Goal: Task Accomplishment & Management: Use online tool/utility

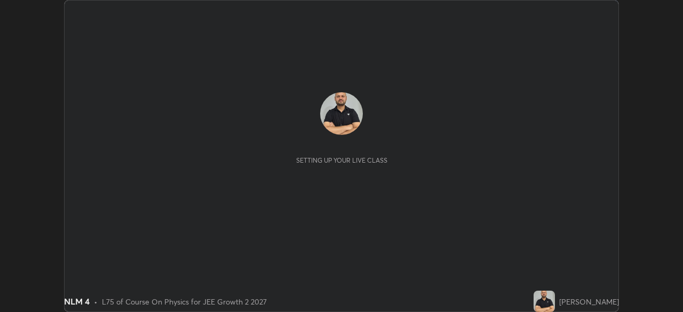
scroll to position [312, 682]
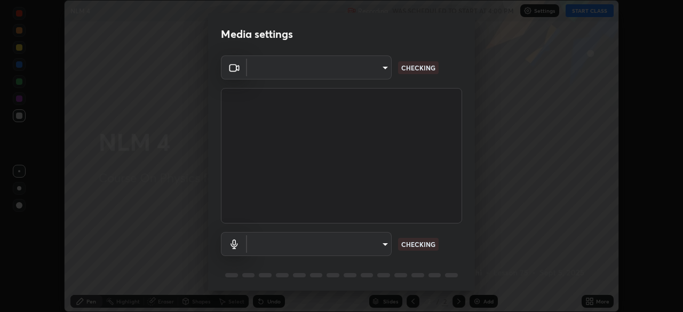
type input "e15fe1ebf70cde3bfcbeee335f8652014c7a9185cc29a01d69aea44f35fb34b8"
type input "communications"
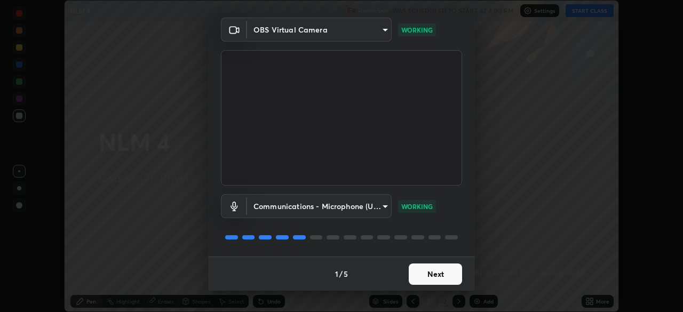
click at [422, 272] on button "Next" at bounding box center [434, 273] width 53 height 21
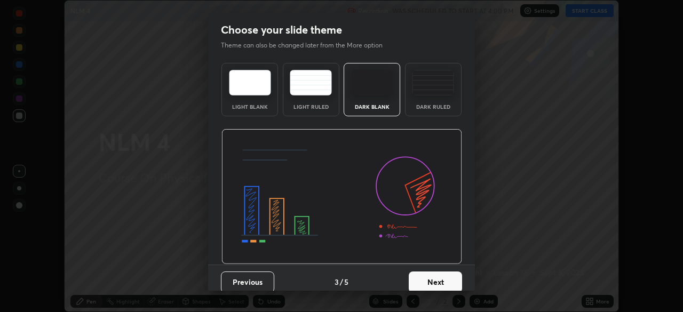
click at [425, 275] on button "Next" at bounding box center [434, 281] width 53 height 21
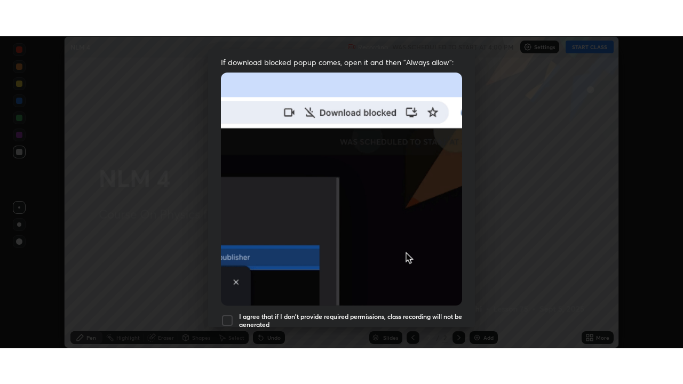
scroll to position [255, 0]
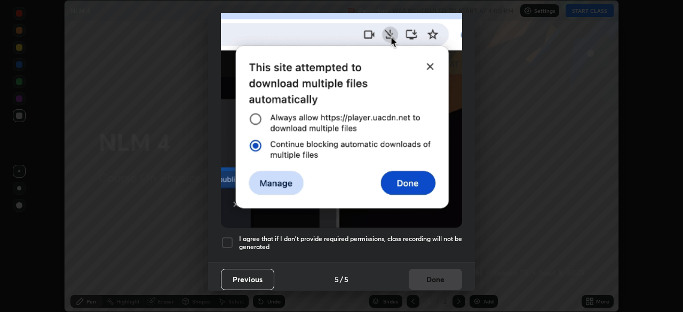
click at [227, 237] on div at bounding box center [227, 242] width 13 height 13
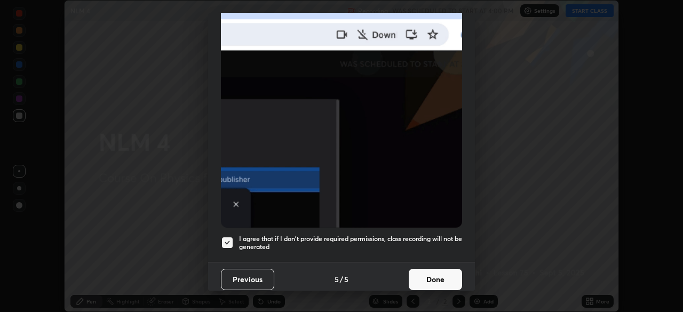
click at [432, 274] on button "Done" at bounding box center [434, 279] width 53 height 21
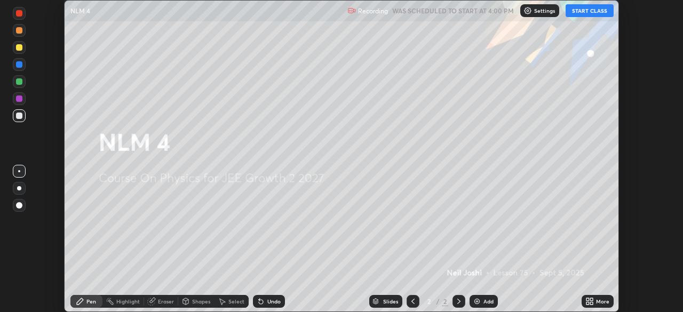
click at [589, 9] on button "START CLASS" at bounding box center [589, 10] width 48 height 13
click at [480, 301] on div "Add" at bounding box center [483, 301] width 28 height 13
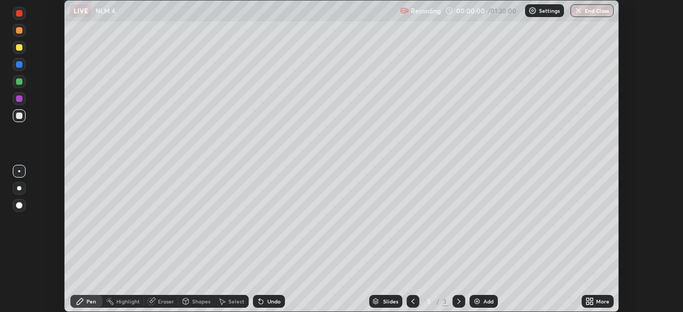
click at [595, 301] on div "More" at bounding box center [597, 301] width 32 height 13
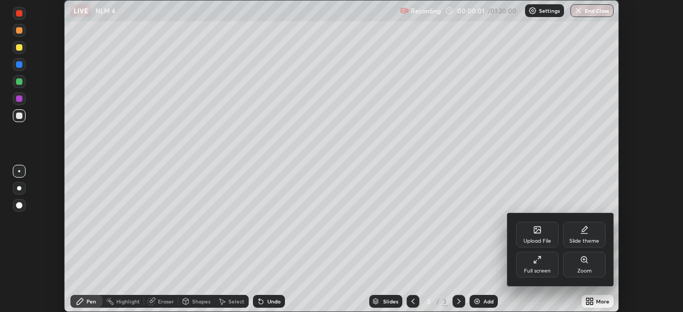
click at [533, 269] on div "Full screen" at bounding box center [537, 270] width 27 height 5
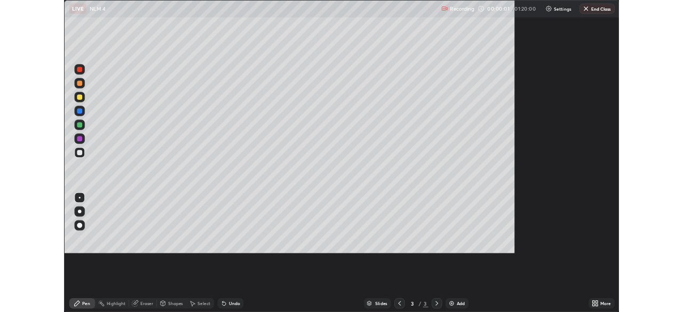
scroll to position [384, 683]
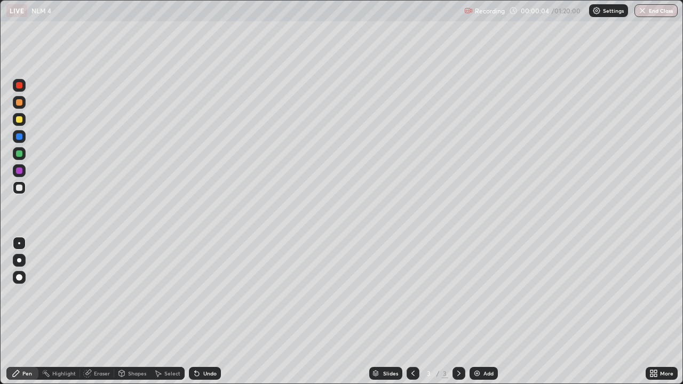
click at [19, 120] on div at bounding box center [19, 119] width 6 height 6
click at [20, 261] on div at bounding box center [19, 260] width 4 height 4
click at [650, 311] on icon at bounding box center [651, 371] width 3 height 3
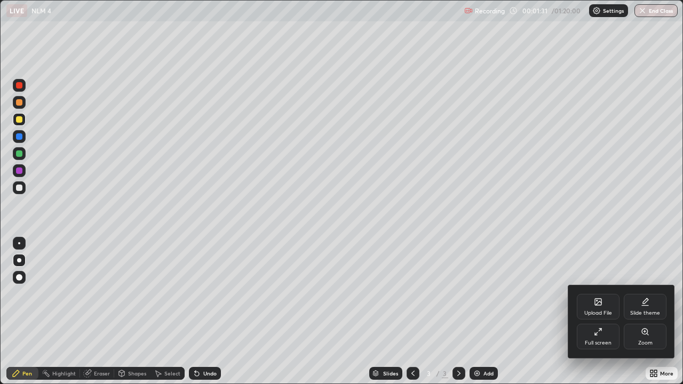
click at [598, 311] on div "Full screen" at bounding box center [597, 337] width 43 height 26
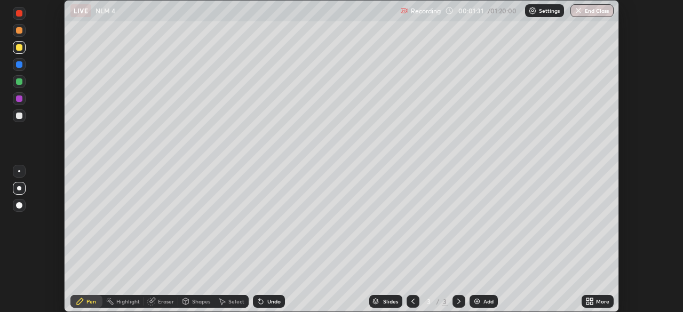
click at [590, 293] on div "Upload File Slide theme Full screen Zoom" at bounding box center [341, 156] width 683 height 312
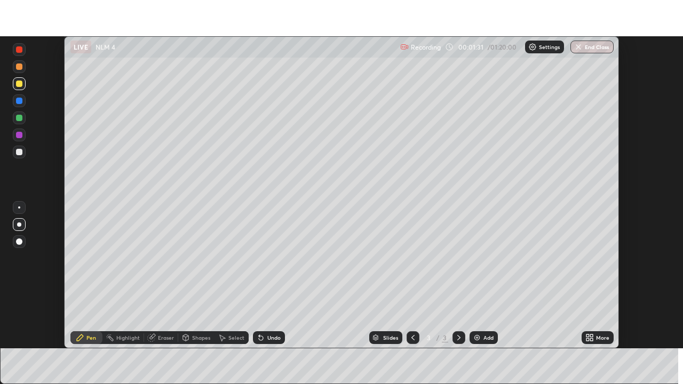
scroll to position [53011, 52640]
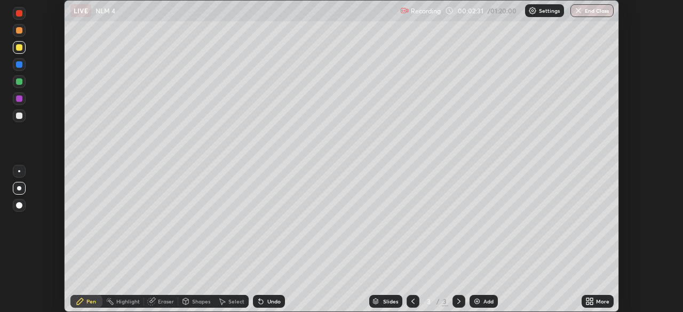
click at [612, 295] on div "More" at bounding box center [597, 301] width 32 height 21
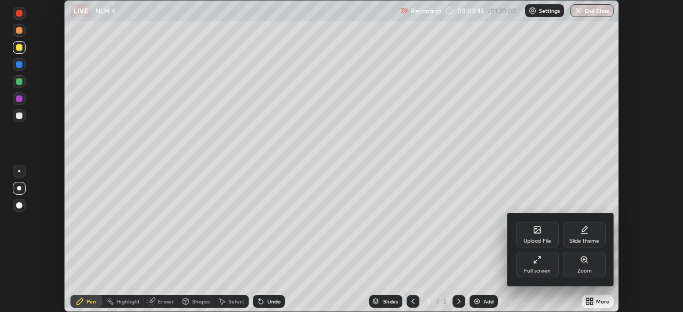
click at [535, 267] on div "Full screen" at bounding box center [537, 265] width 43 height 26
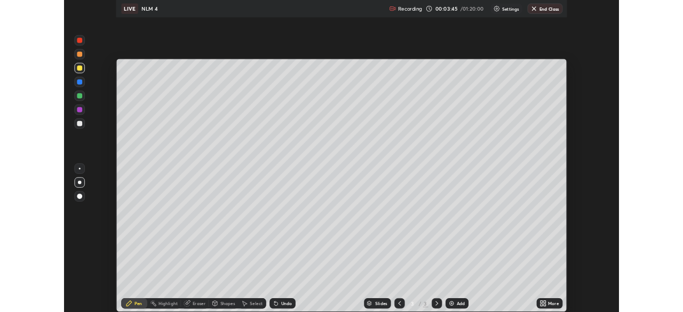
scroll to position [384, 683]
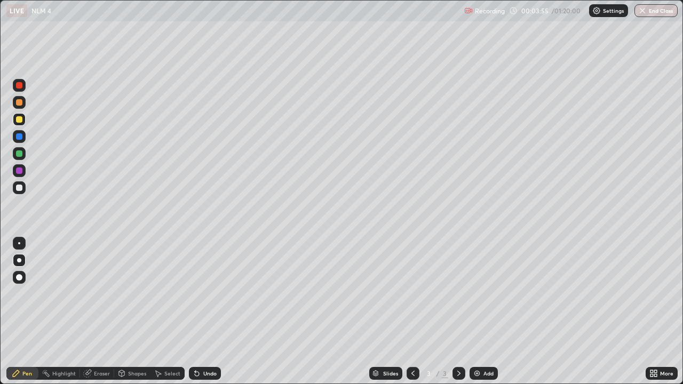
click at [16, 278] on div at bounding box center [19, 277] width 6 height 6
click at [25, 150] on div at bounding box center [19, 153] width 13 height 13
click at [17, 90] on div at bounding box center [19, 85] width 13 height 13
click at [205, 311] on div "Undo" at bounding box center [209, 373] width 13 height 5
click at [13, 121] on div at bounding box center [19, 119] width 13 height 13
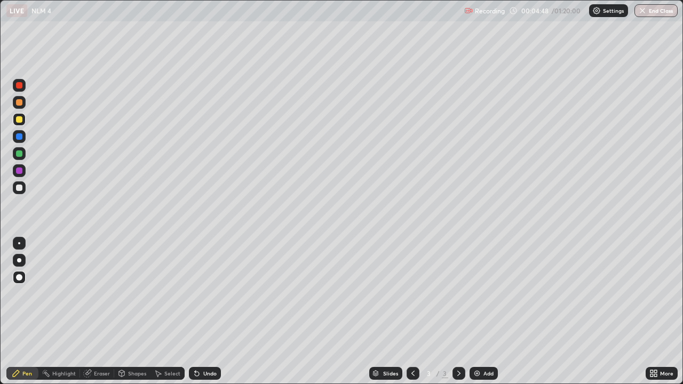
click at [17, 136] on div at bounding box center [19, 136] width 6 height 6
click at [203, 311] on div "Undo" at bounding box center [209, 373] width 13 height 5
click at [209, 311] on div "Undo" at bounding box center [209, 373] width 13 height 5
click at [205, 311] on div "Undo" at bounding box center [205, 373] width 32 height 13
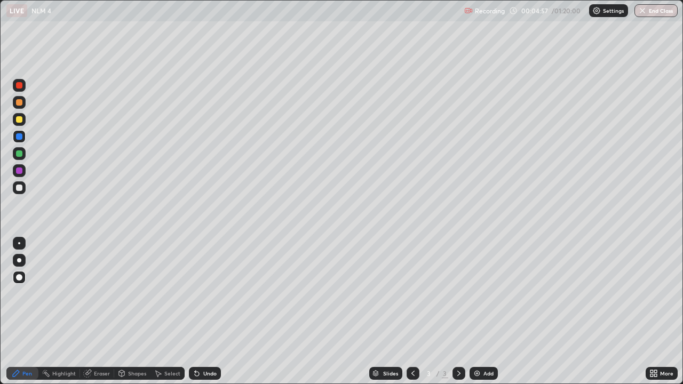
click at [203, 311] on div "Undo" at bounding box center [209, 373] width 13 height 5
click at [207, 311] on div "Undo" at bounding box center [209, 373] width 13 height 5
click at [660, 311] on div "More" at bounding box center [666, 373] width 13 height 5
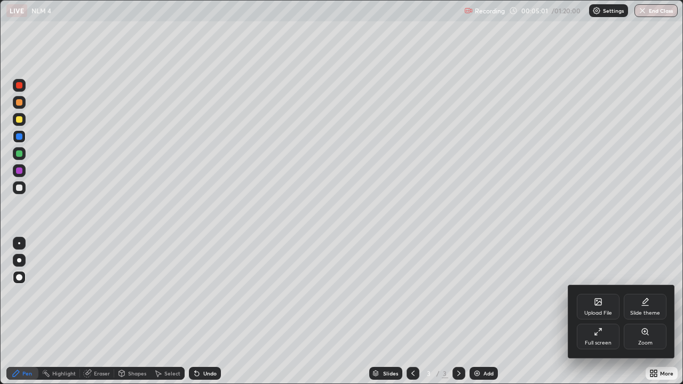
click at [603, 311] on div "Full screen" at bounding box center [597, 337] width 43 height 26
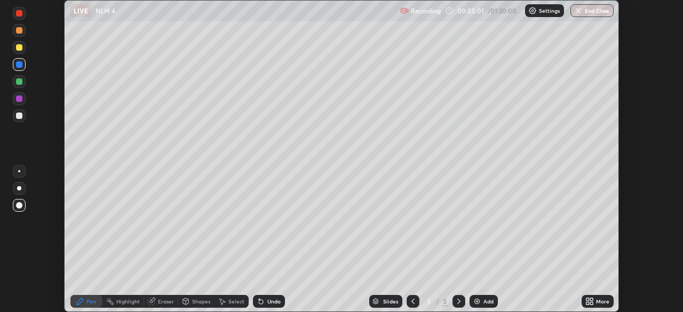
scroll to position [53011, 52640]
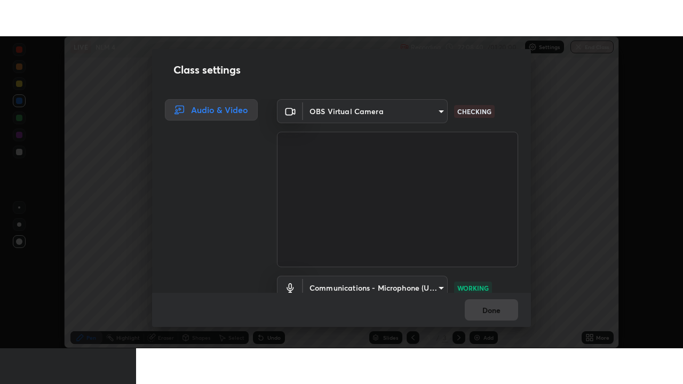
scroll to position [49, 0]
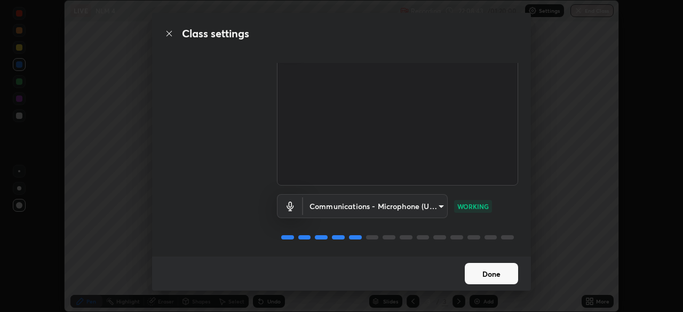
click at [491, 274] on button "Done" at bounding box center [490, 273] width 53 height 21
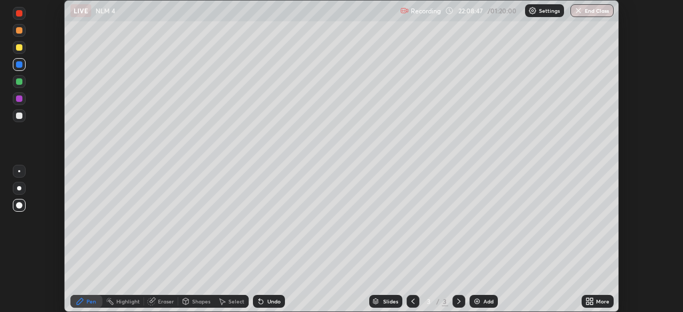
click at [483, 302] on div "Add" at bounding box center [488, 301] width 10 height 5
click at [595, 300] on div "More" at bounding box center [597, 301] width 32 height 13
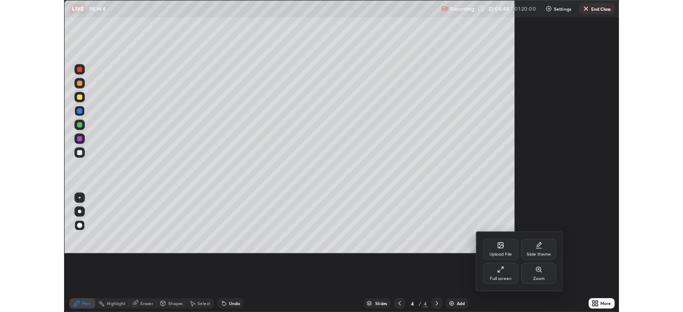
scroll to position [384, 683]
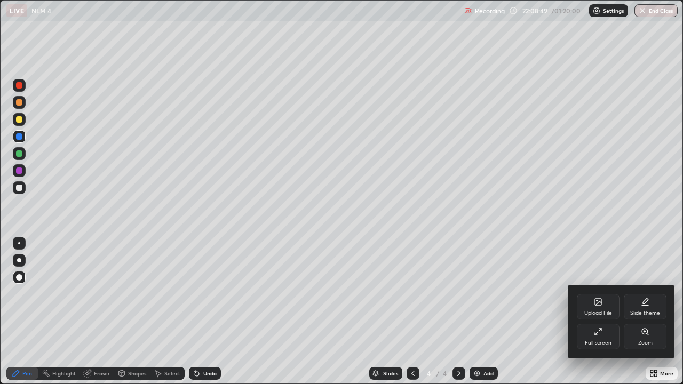
click at [535, 240] on div at bounding box center [341, 192] width 683 height 384
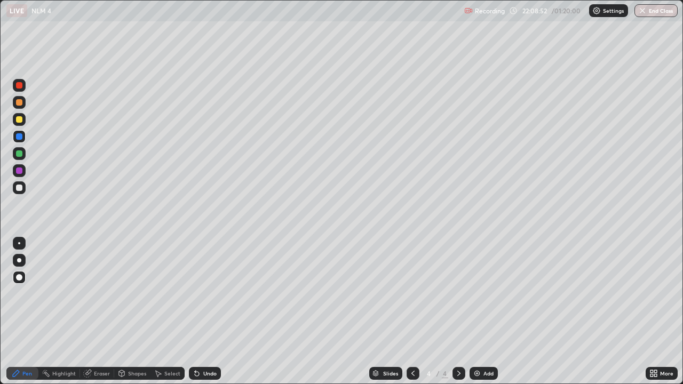
click at [21, 113] on div at bounding box center [19, 119] width 13 height 13
click at [21, 119] on div at bounding box center [19, 119] width 6 height 6
click at [19, 258] on div at bounding box center [19, 260] width 4 height 4
click at [20, 184] on div at bounding box center [19, 187] width 6 height 6
click at [205, 311] on div "Undo" at bounding box center [209, 373] width 13 height 5
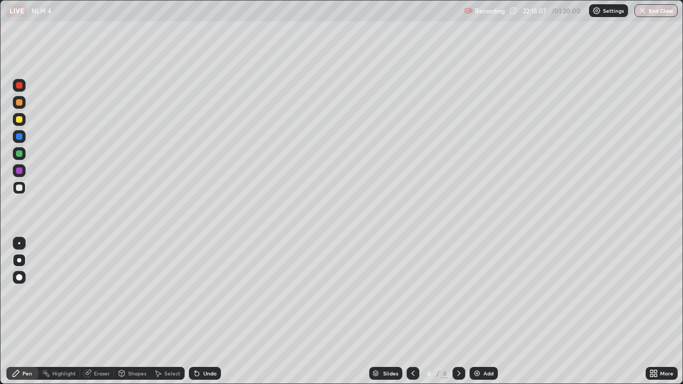
click at [19, 121] on div at bounding box center [19, 119] width 6 height 6
click at [480, 311] on div "Add" at bounding box center [483, 373] width 28 height 13
click at [208, 311] on div "Undo" at bounding box center [209, 373] width 13 height 5
click at [134, 311] on div "Shapes" at bounding box center [137, 373] width 18 height 5
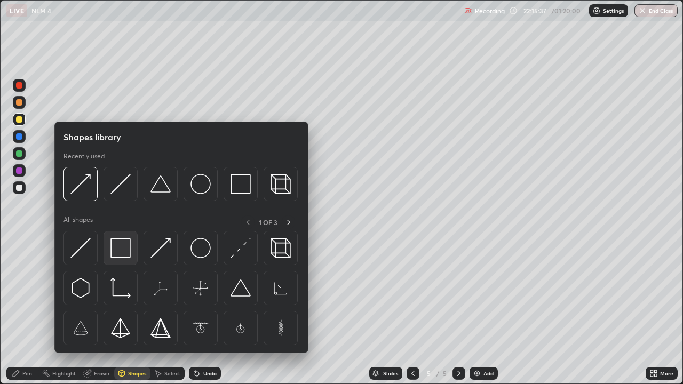
click at [123, 254] on img at bounding box center [120, 248] width 20 height 20
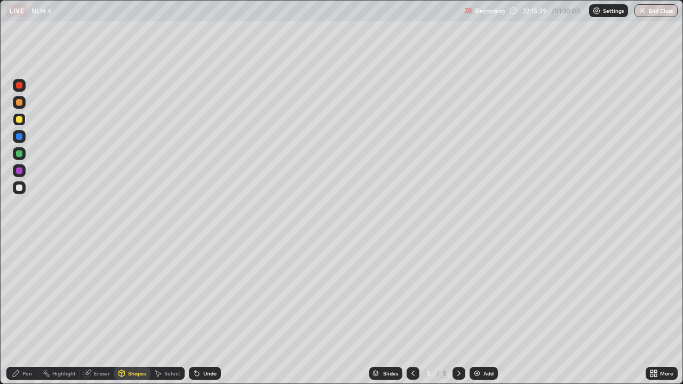
click at [26, 311] on div "Pen" at bounding box center [27, 373] width 10 height 5
click at [19, 135] on div at bounding box center [19, 136] width 6 height 6
click at [17, 187] on div at bounding box center [19, 187] width 6 height 6
click at [14, 171] on div at bounding box center [19, 170] width 13 height 13
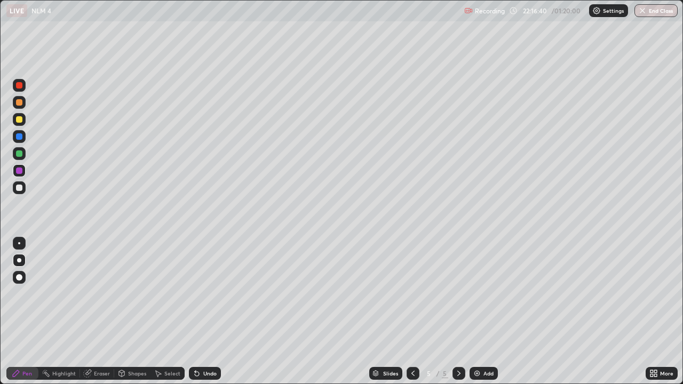
click at [14, 171] on div at bounding box center [19, 170] width 13 height 13
click at [18, 117] on div at bounding box center [19, 119] width 6 height 6
click at [17, 154] on div at bounding box center [19, 153] width 6 height 6
click at [480, 311] on div "Add" at bounding box center [483, 373] width 28 height 13
click at [20, 120] on div at bounding box center [19, 119] width 6 height 6
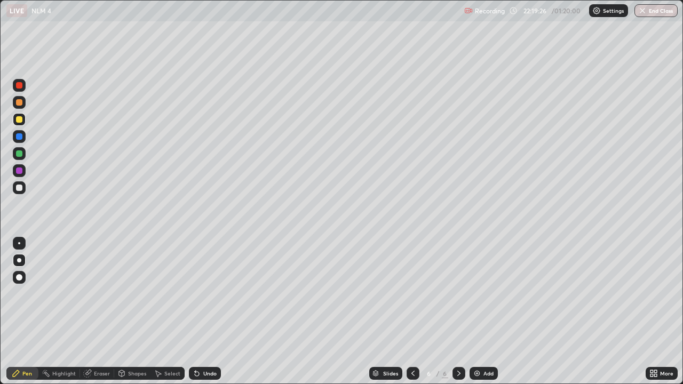
click at [19, 190] on div at bounding box center [19, 187] width 6 height 6
click at [412, 311] on icon at bounding box center [412, 373] width 9 height 9
click at [458, 311] on icon at bounding box center [458, 373] width 9 height 9
click at [14, 153] on div at bounding box center [19, 153] width 13 height 13
click at [20, 117] on div at bounding box center [19, 119] width 6 height 6
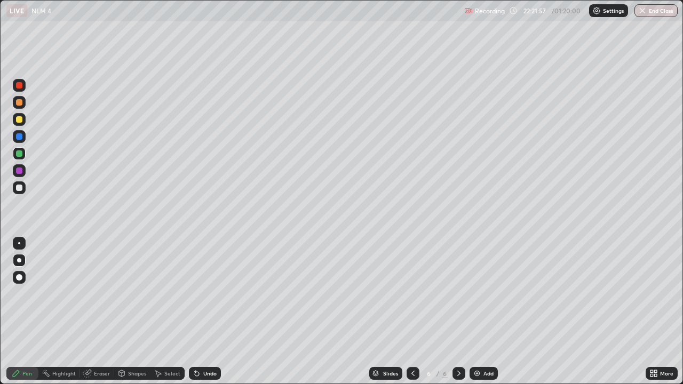
click at [17, 117] on div at bounding box center [19, 119] width 6 height 6
click at [412, 311] on icon at bounding box center [412, 373] width 9 height 9
click at [458, 311] on icon at bounding box center [458, 373] width 9 height 9
click at [483, 311] on div "Add" at bounding box center [488, 373] width 10 height 5
click at [18, 186] on div at bounding box center [19, 187] width 6 height 6
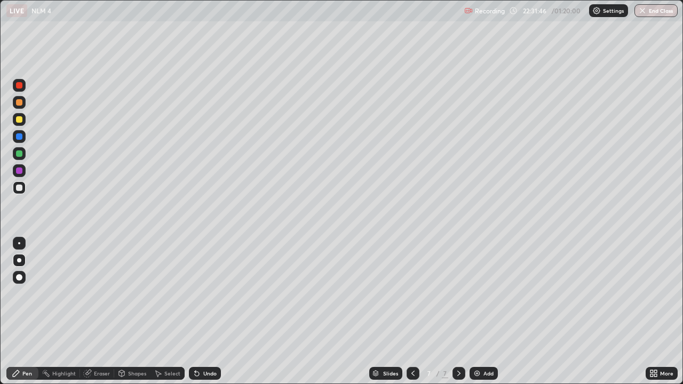
click at [17, 137] on div at bounding box center [19, 136] width 6 height 6
click at [20, 156] on div at bounding box center [19, 153] width 6 height 6
click at [212, 311] on div "Undo" at bounding box center [209, 373] width 13 height 5
click at [210, 311] on div "Undo" at bounding box center [209, 373] width 13 height 5
click at [207, 311] on div "Undo" at bounding box center [209, 373] width 13 height 5
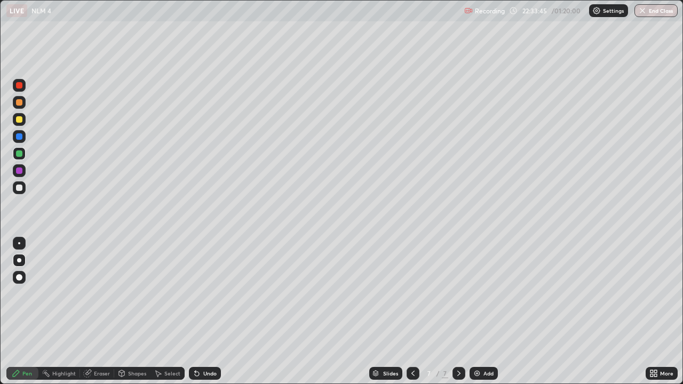
click at [203, 311] on div "Undo" at bounding box center [209, 373] width 13 height 5
click at [19, 89] on div at bounding box center [19, 85] width 13 height 13
click at [19, 84] on div at bounding box center [19, 85] width 6 height 6
click at [19, 148] on div at bounding box center [19, 153] width 13 height 13
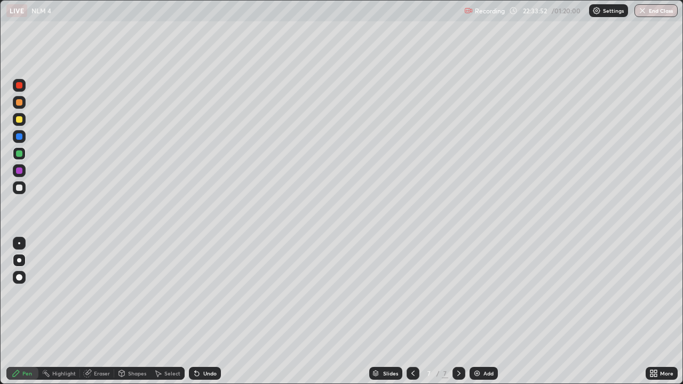
click at [19, 148] on div at bounding box center [19, 153] width 13 height 13
click at [20, 87] on div at bounding box center [19, 85] width 6 height 6
click at [18, 86] on div at bounding box center [19, 85] width 6 height 6
click at [69, 311] on div "Highlight" at bounding box center [63, 373] width 23 height 5
click at [69, 311] on div "Highlight" at bounding box center [59, 373] width 42 height 13
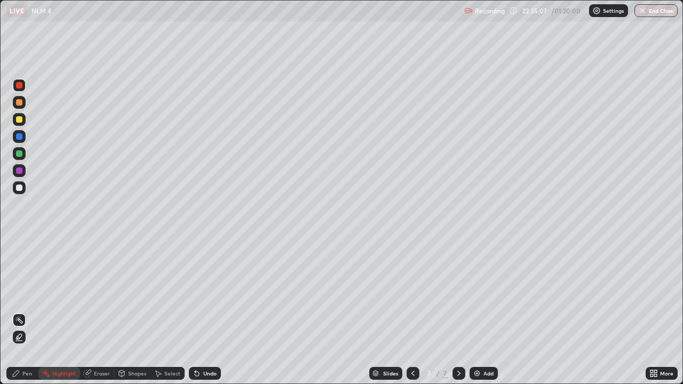
click at [23, 311] on div "Pen" at bounding box center [27, 373] width 10 height 5
click at [14, 121] on div at bounding box center [19, 119] width 13 height 13
click at [484, 311] on div "Add" at bounding box center [483, 373] width 28 height 13
click at [19, 119] on div at bounding box center [19, 119] width 6 height 6
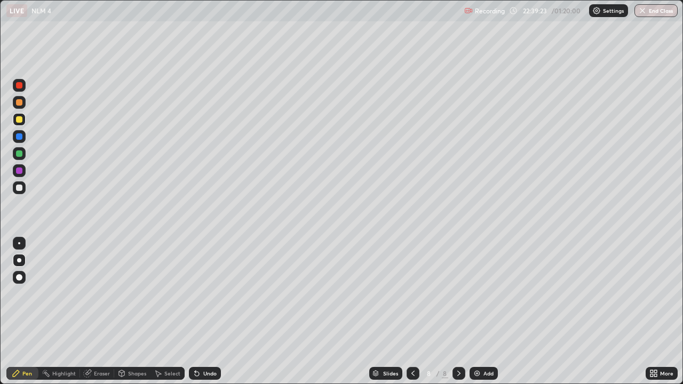
click at [17, 187] on div at bounding box center [19, 187] width 6 height 6
click at [18, 170] on div at bounding box center [19, 170] width 6 height 6
click at [19, 170] on div at bounding box center [19, 170] width 6 height 6
click at [17, 190] on div at bounding box center [19, 187] width 6 height 6
click at [204, 311] on div "Undo" at bounding box center [209, 373] width 13 height 5
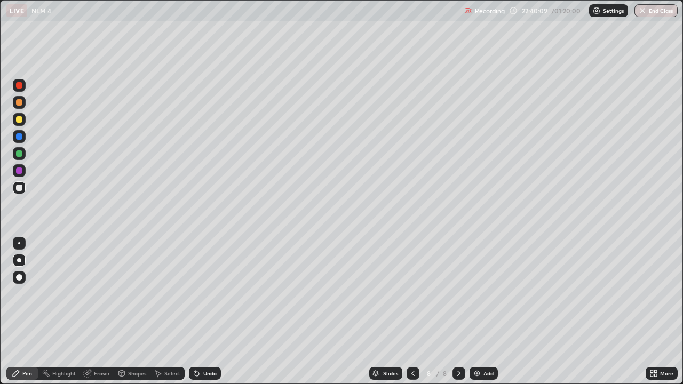
click at [205, 311] on div "Undo" at bounding box center [209, 373] width 13 height 5
click at [406, 311] on div at bounding box center [412, 373] width 13 height 13
click at [412, 311] on icon at bounding box center [412, 373] width 9 height 9
click at [456, 311] on icon at bounding box center [458, 373] width 9 height 9
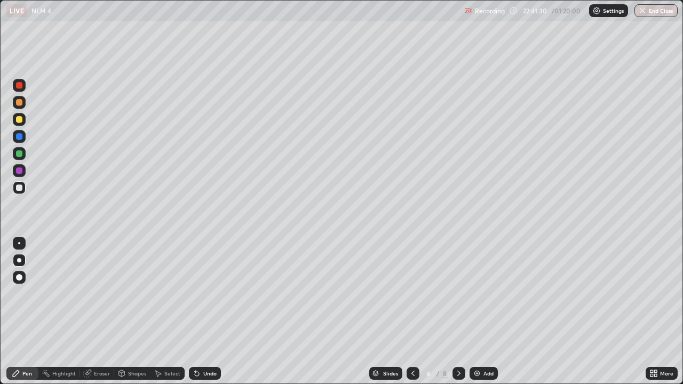
click at [456, 311] on icon at bounding box center [458, 373] width 9 height 9
click at [458, 311] on icon at bounding box center [458, 373] width 9 height 9
click at [20, 119] on div at bounding box center [19, 119] width 6 height 6
click at [19, 115] on div at bounding box center [19, 119] width 13 height 13
click at [18, 84] on div at bounding box center [19, 85] width 6 height 6
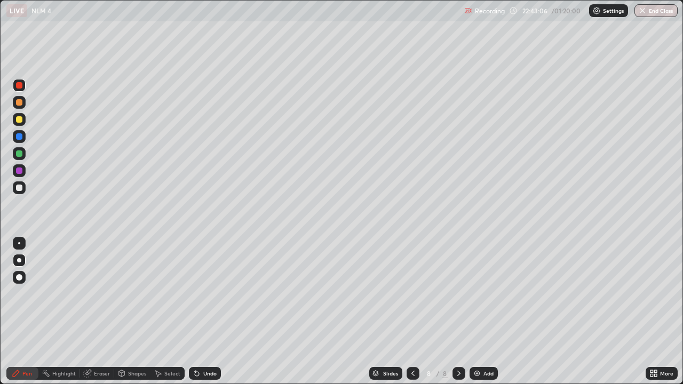
click at [17, 188] on div at bounding box center [19, 187] width 6 height 6
click at [20, 86] on div at bounding box center [19, 85] width 6 height 6
click at [19, 186] on div at bounding box center [19, 187] width 6 height 6
click at [203, 311] on div "Undo" at bounding box center [209, 373] width 13 height 5
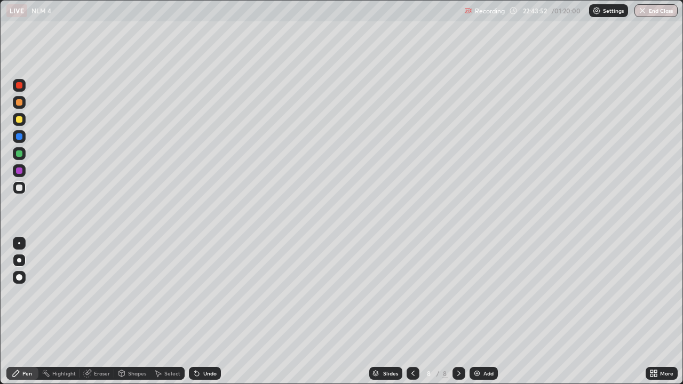
click at [206, 311] on div "Undo" at bounding box center [209, 373] width 13 height 5
click at [204, 311] on div "Undo" at bounding box center [205, 373] width 32 height 13
click at [206, 311] on div "Undo" at bounding box center [209, 373] width 13 height 5
click at [164, 311] on div "Select" at bounding box center [172, 373] width 16 height 5
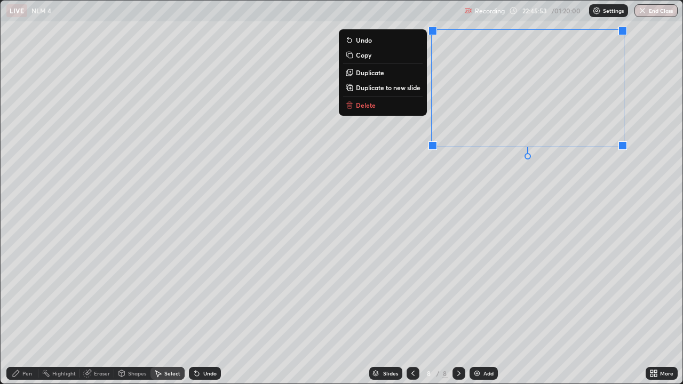
click at [391, 91] on p "Duplicate to new slide" at bounding box center [388, 87] width 65 height 9
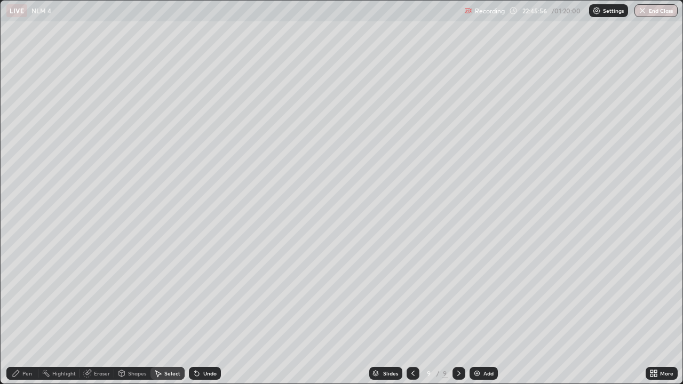
click at [25, 311] on div "Pen" at bounding box center [27, 373] width 10 height 5
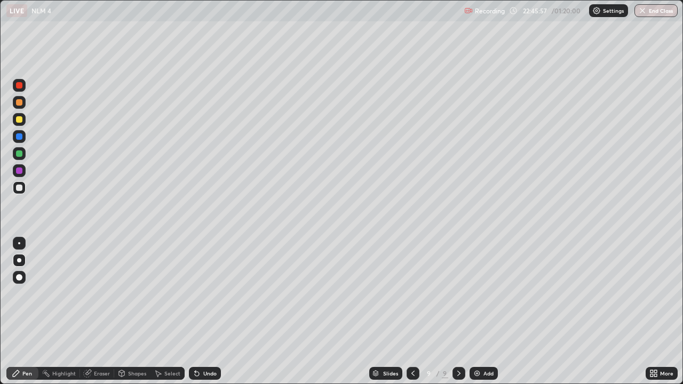
click at [18, 83] on div at bounding box center [19, 85] width 6 height 6
click at [25, 122] on div at bounding box center [19, 119] width 13 height 13
click at [21, 170] on div at bounding box center [19, 170] width 6 height 6
click at [19, 122] on div at bounding box center [19, 119] width 6 height 6
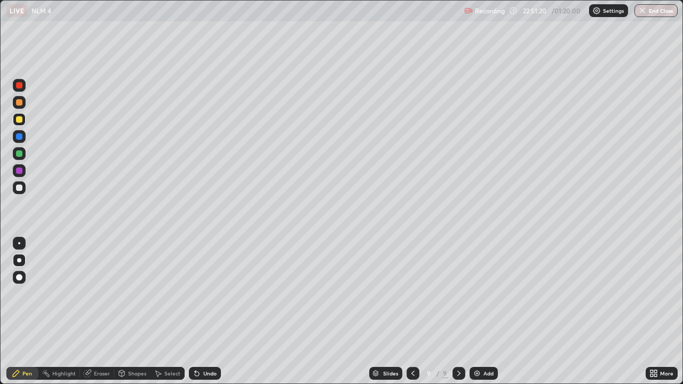
click at [171, 311] on div "Select" at bounding box center [172, 373] width 16 height 5
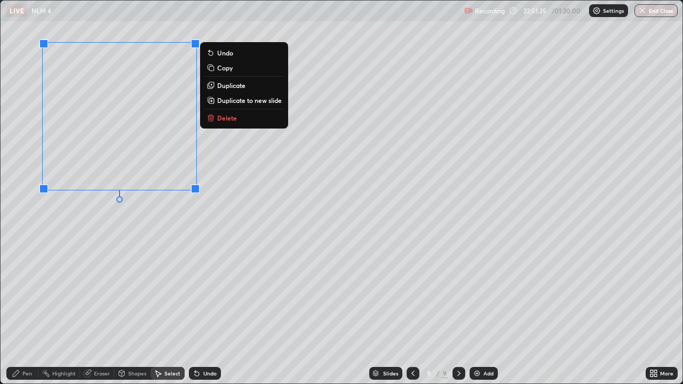
click at [228, 102] on p "Duplicate to new slide" at bounding box center [249, 100] width 65 height 9
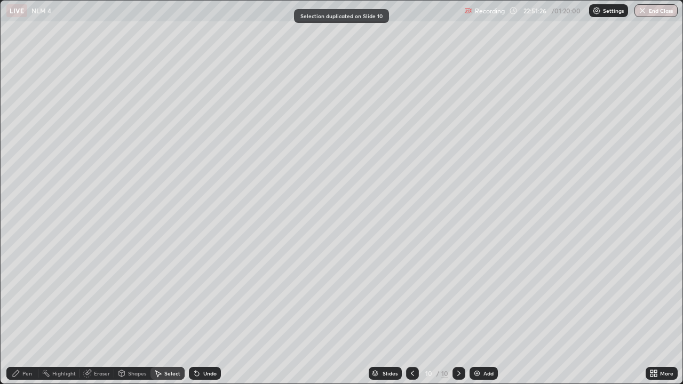
click at [30, 311] on div "Pen" at bounding box center [22, 373] width 32 height 13
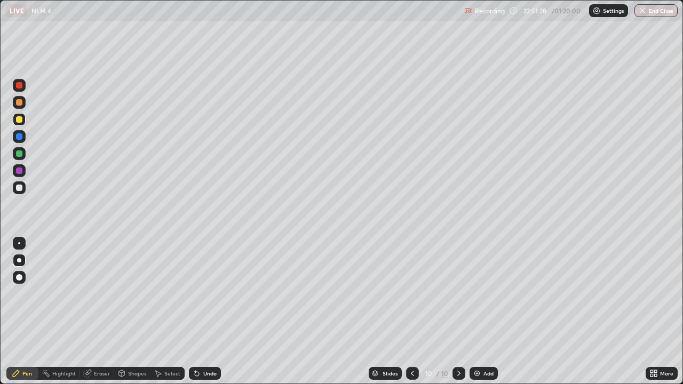
click at [18, 86] on div at bounding box center [19, 85] width 6 height 6
click at [19, 123] on div at bounding box center [19, 119] width 13 height 13
click at [19, 86] on div at bounding box center [19, 85] width 6 height 6
click at [20, 120] on div at bounding box center [19, 119] width 6 height 6
click at [17, 151] on div at bounding box center [19, 153] width 6 height 6
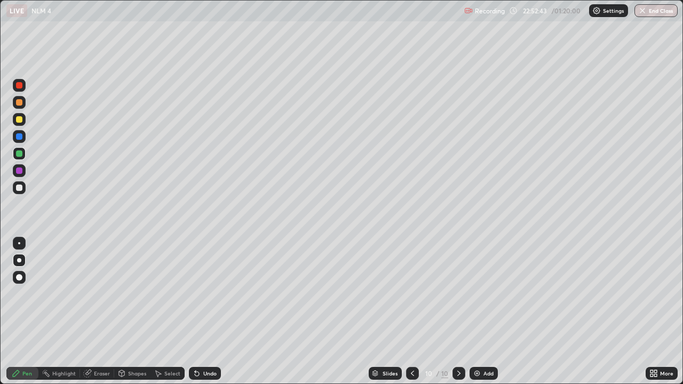
click at [14, 186] on div at bounding box center [19, 187] width 13 height 13
click at [206, 311] on div "Undo" at bounding box center [209, 373] width 13 height 5
click at [19, 118] on div at bounding box center [19, 119] width 6 height 6
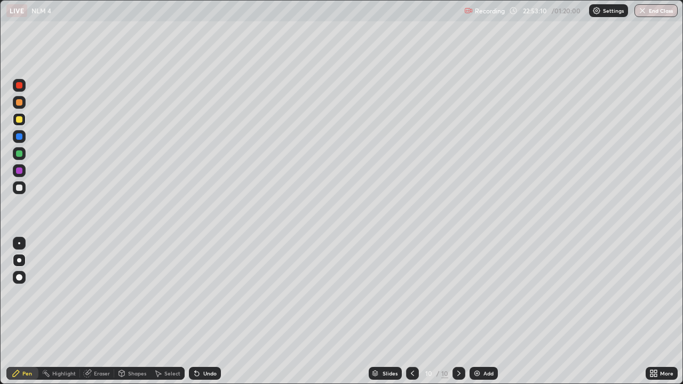
click at [19, 118] on div at bounding box center [19, 119] width 6 height 6
click at [200, 311] on div "Undo" at bounding box center [205, 373] width 32 height 13
click at [202, 311] on div "Undo" at bounding box center [205, 373] width 32 height 13
click at [203, 311] on div "Undo" at bounding box center [209, 373] width 13 height 5
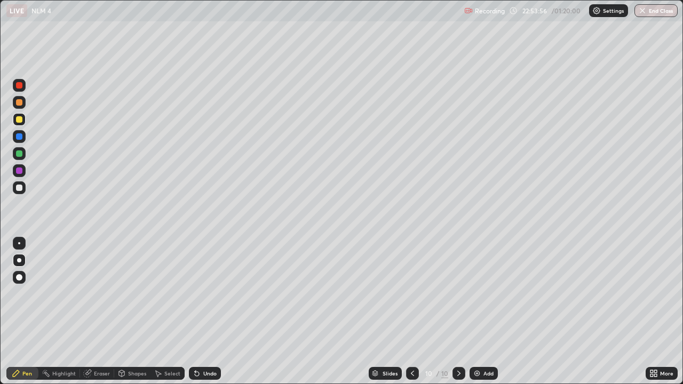
click at [203, 311] on div "Undo" at bounding box center [209, 373] width 13 height 5
click at [205, 311] on div "Undo" at bounding box center [205, 373] width 32 height 13
click at [206, 311] on div "Undo" at bounding box center [205, 373] width 32 height 13
click at [484, 311] on div "Add" at bounding box center [488, 373] width 10 height 5
click at [18, 188] on div at bounding box center [19, 187] width 6 height 6
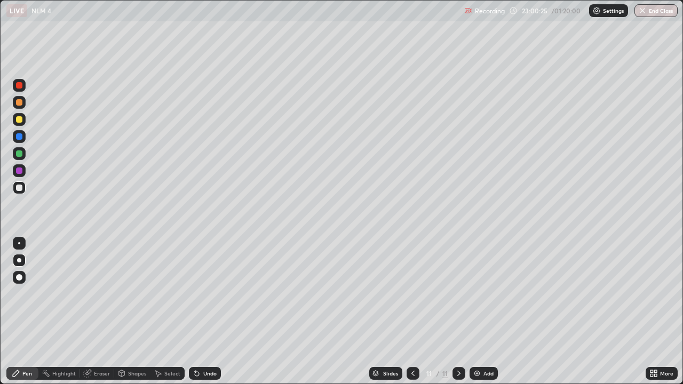
click at [15, 124] on div at bounding box center [19, 119] width 13 height 13
click at [13, 122] on div at bounding box center [19, 119] width 13 height 13
click at [17, 86] on div at bounding box center [19, 85] width 6 height 6
click at [15, 83] on div at bounding box center [19, 85] width 13 height 13
click at [17, 151] on div at bounding box center [19, 153] width 6 height 6
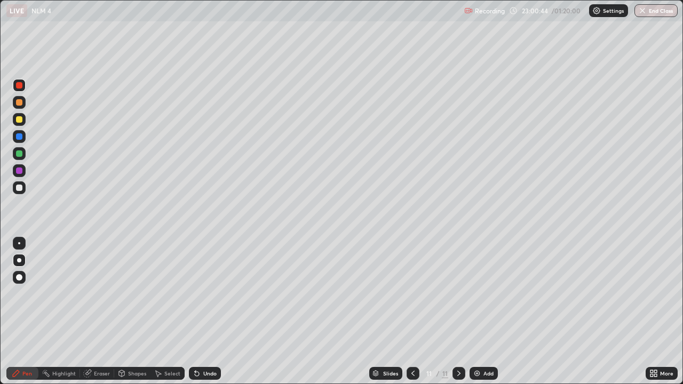
click at [19, 154] on div at bounding box center [19, 153] width 6 height 6
click at [20, 172] on div at bounding box center [19, 170] width 6 height 6
click at [19, 168] on div at bounding box center [19, 170] width 6 height 6
click at [18, 116] on div at bounding box center [19, 119] width 6 height 6
click at [198, 311] on icon at bounding box center [196, 373] width 9 height 9
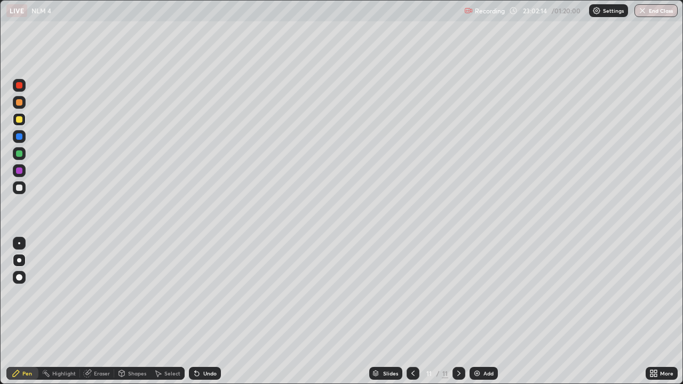
click at [200, 311] on div "Undo" at bounding box center [205, 373] width 32 height 13
click at [20, 192] on div at bounding box center [19, 187] width 13 height 13
click at [21, 186] on div at bounding box center [19, 187] width 6 height 6
click at [199, 311] on icon at bounding box center [196, 373] width 9 height 9
click at [202, 311] on div "Undo" at bounding box center [205, 373] width 32 height 13
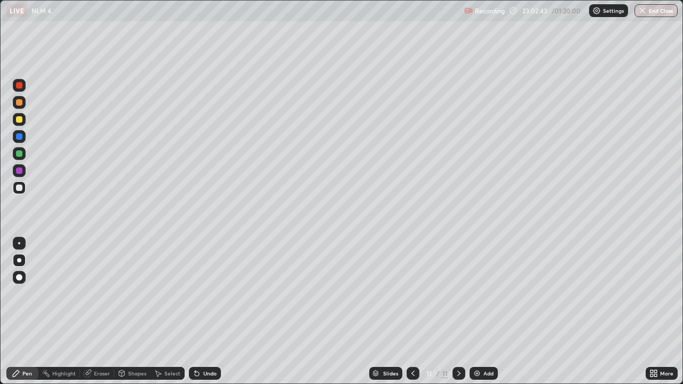
click at [19, 188] on div at bounding box center [19, 187] width 6 height 6
click at [17, 116] on div at bounding box center [19, 119] width 6 height 6
click at [15, 89] on div at bounding box center [19, 85] width 13 height 13
click at [479, 311] on img at bounding box center [476, 373] width 9 height 9
click at [406, 311] on div at bounding box center [412, 373] width 13 height 13
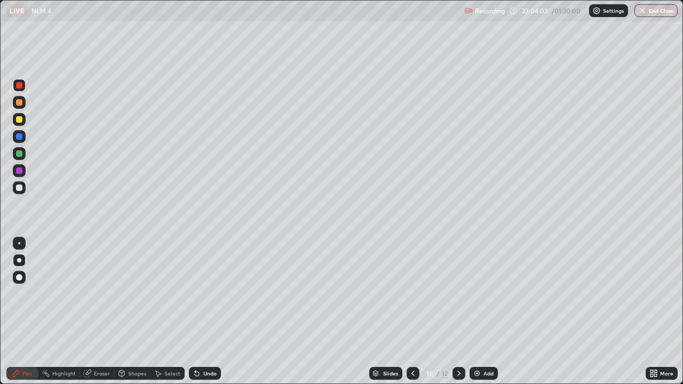
click at [19, 121] on div at bounding box center [19, 119] width 6 height 6
click at [457, 311] on icon at bounding box center [458, 373] width 9 height 9
click at [203, 311] on div "Undo" at bounding box center [209, 373] width 13 height 5
click at [204, 311] on div "Undo" at bounding box center [209, 373] width 13 height 5
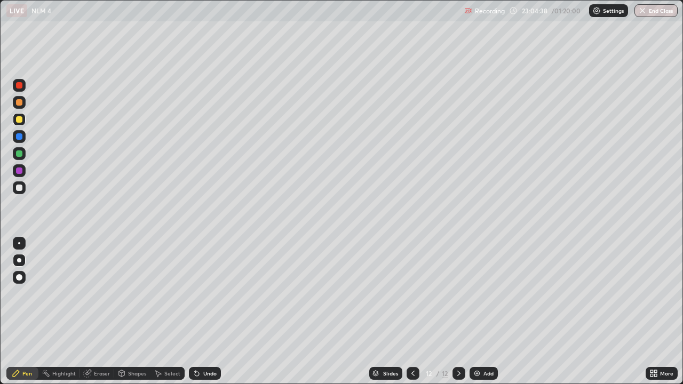
click at [203, 311] on div "Undo" at bounding box center [209, 373] width 13 height 5
click at [199, 311] on icon at bounding box center [196, 373] width 9 height 9
click at [200, 311] on div "Undo" at bounding box center [205, 373] width 32 height 13
click at [91, 311] on div "Eraser" at bounding box center [97, 373] width 34 height 13
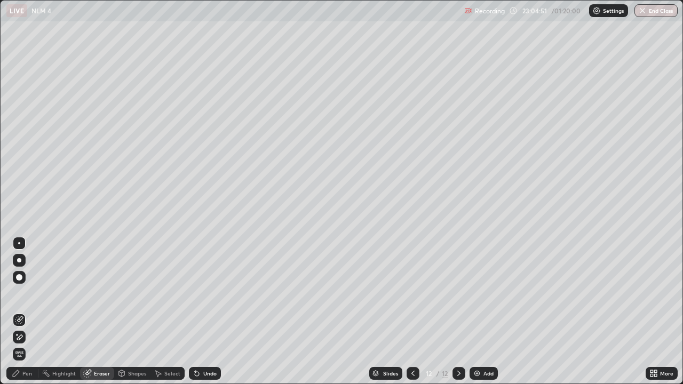
click at [27, 311] on div "Pen" at bounding box center [27, 373] width 10 height 5
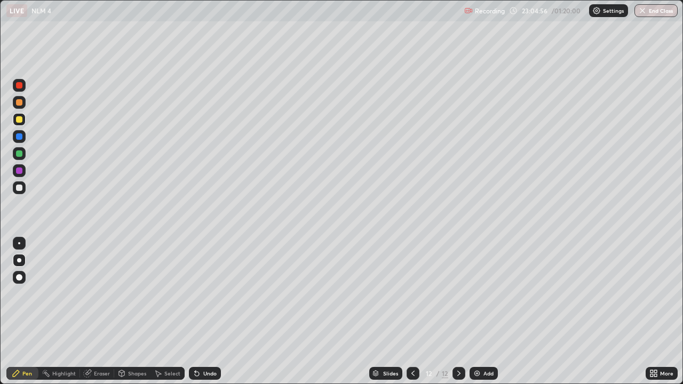
click at [18, 190] on div at bounding box center [19, 187] width 6 height 6
click at [22, 90] on div at bounding box center [19, 85] width 13 height 13
click at [21, 85] on div at bounding box center [19, 85] width 6 height 6
click at [18, 154] on div at bounding box center [19, 153] width 6 height 6
click at [21, 154] on div at bounding box center [19, 153] width 6 height 6
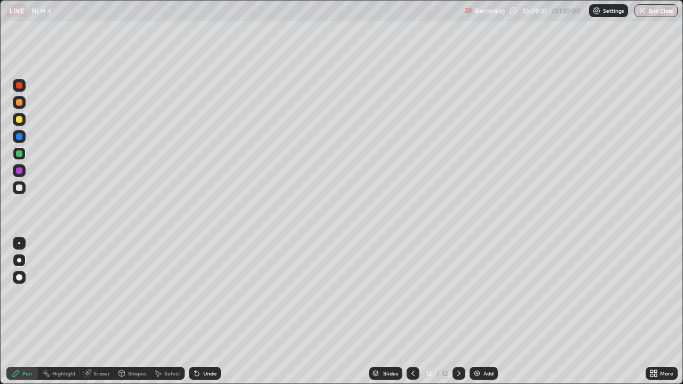
click at [20, 171] on div at bounding box center [19, 170] width 6 height 6
click at [23, 171] on div at bounding box center [19, 170] width 13 height 13
click at [23, 186] on div at bounding box center [19, 187] width 13 height 13
click at [23, 190] on div at bounding box center [19, 187] width 13 height 13
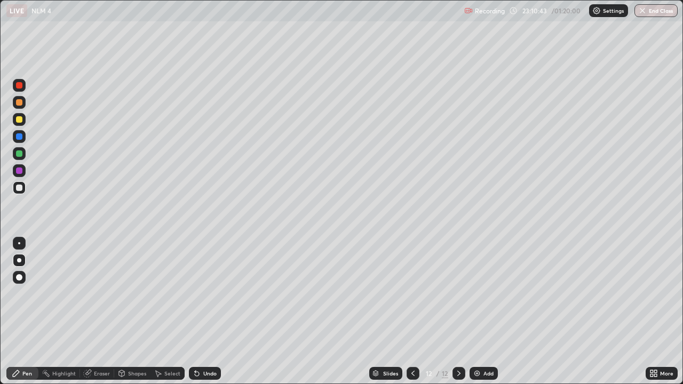
click at [19, 121] on div at bounding box center [19, 119] width 6 height 6
click at [661, 311] on div "More" at bounding box center [666, 373] width 13 height 5
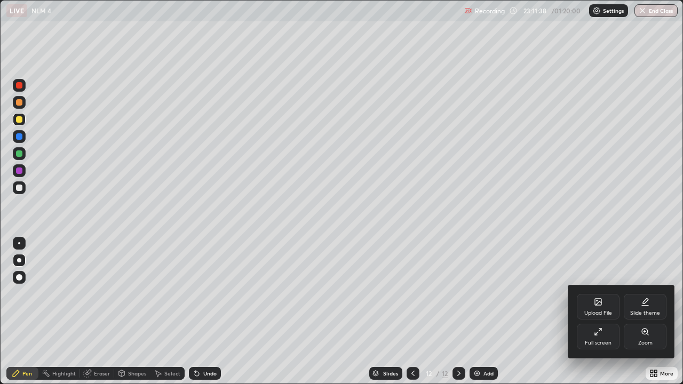
click at [585, 311] on div "Full screen" at bounding box center [597, 342] width 27 height 5
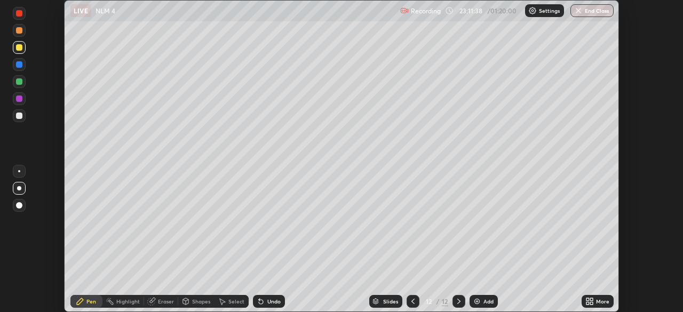
scroll to position [53011, 52640]
click at [583, 8] on button "End Class" at bounding box center [591, 10] width 43 height 13
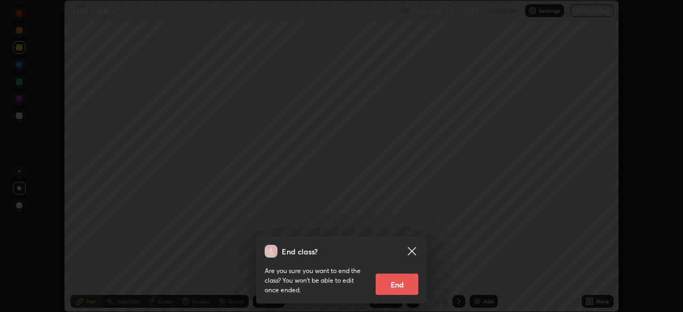
click at [399, 283] on button "End" at bounding box center [396, 284] width 43 height 21
